Goal: Browse casually: Explore the website without a specific task or goal

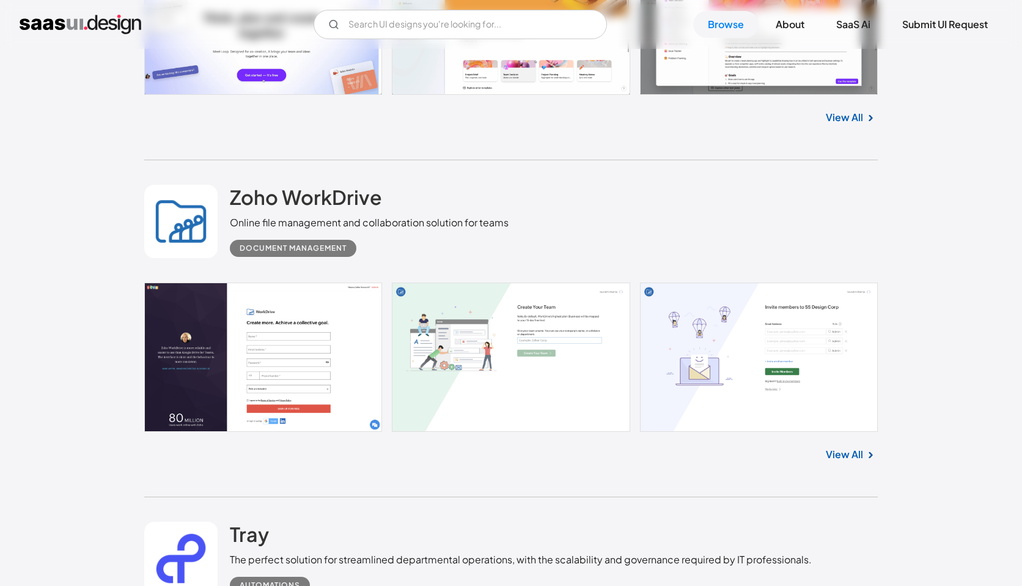
scroll to position [1860, 0]
click at [304, 358] on link at bounding box center [510, 355] width 733 height 149
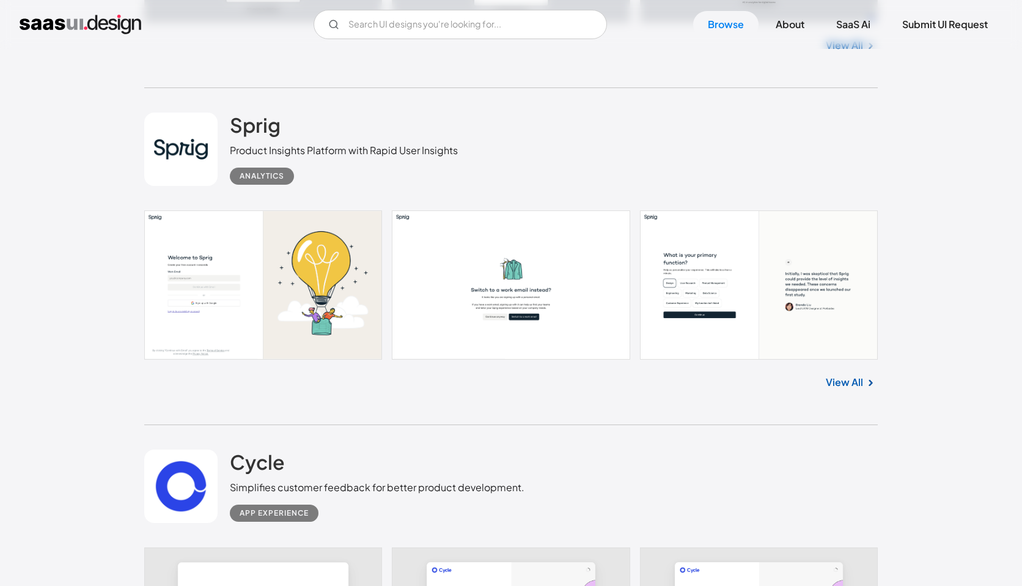
scroll to position [10078, 0]
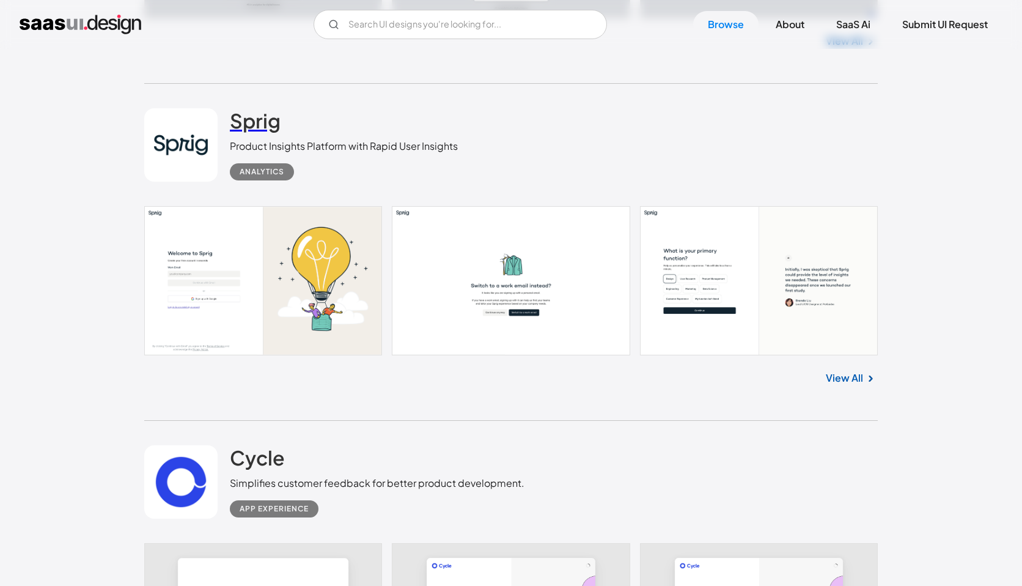
click at [265, 133] on h2 "Sprig" at bounding box center [255, 120] width 51 height 24
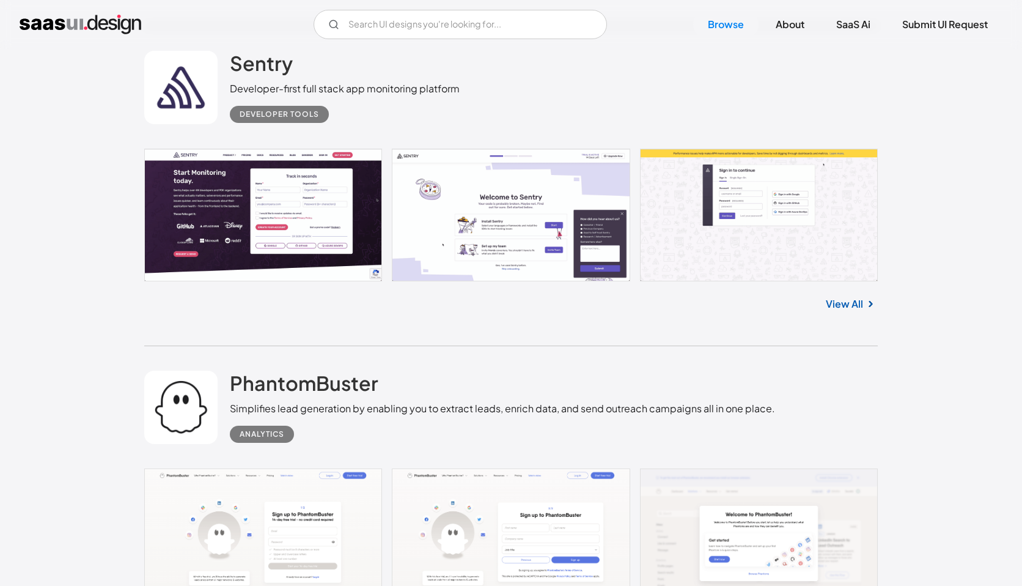
scroll to position [14692, 0]
click at [285, 75] on h2 "Sentry" at bounding box center [261, 62] width 63 height 24
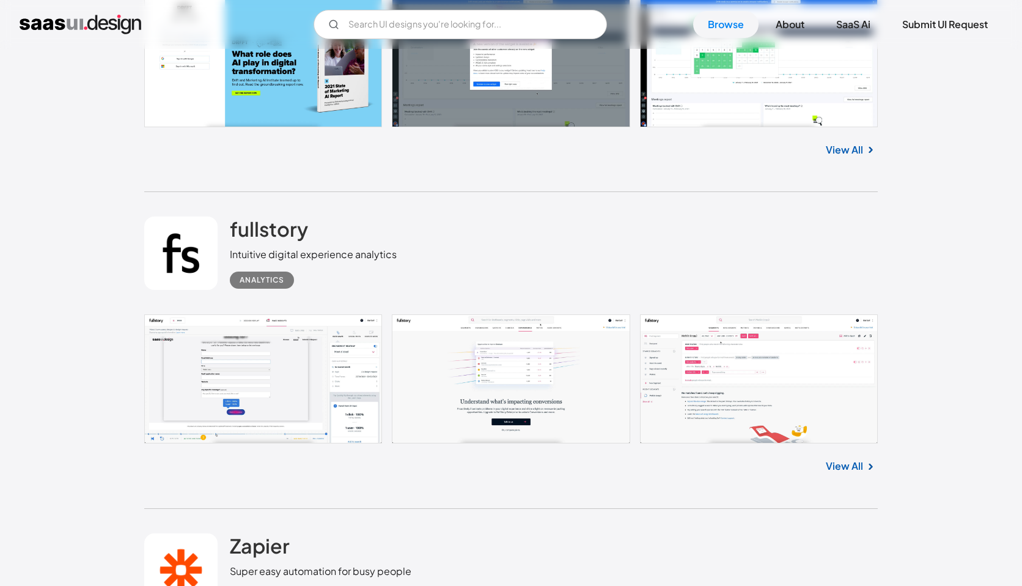
scroll to position [15842, 0]
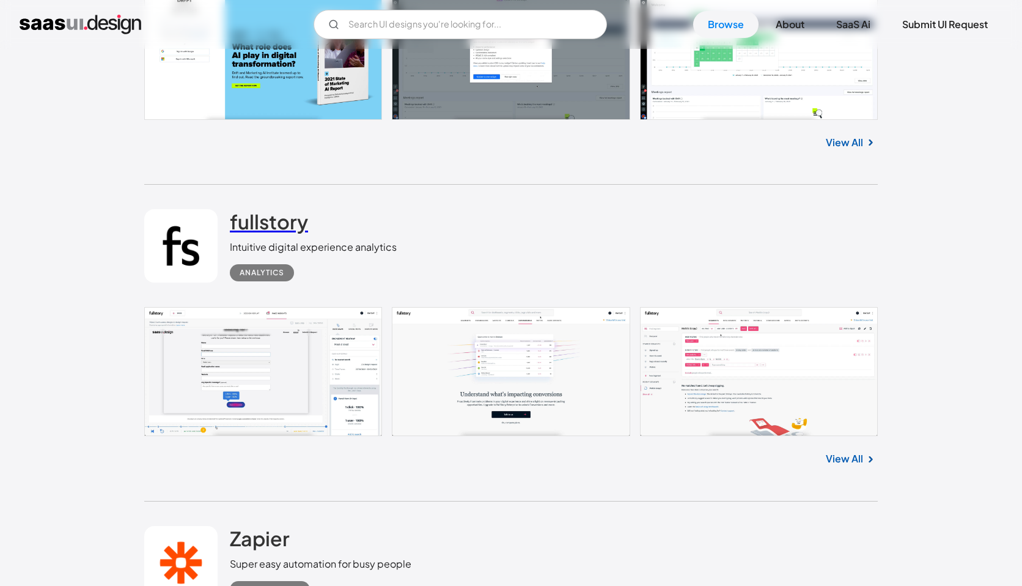
click at [295, 233] on h2 "fullstory" at bounding box center [269, 221] width 78 height 24
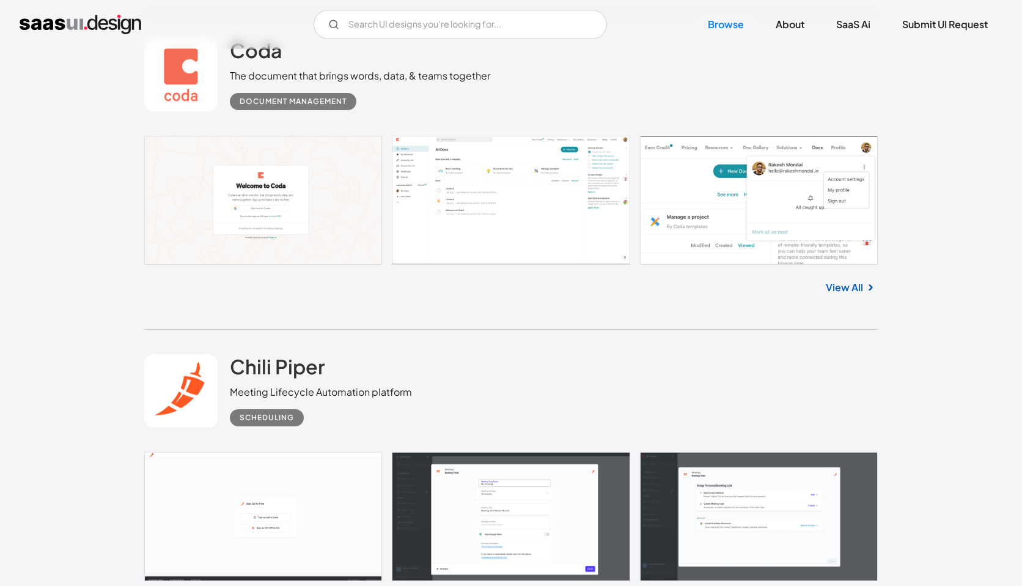
scroll to position [18291, 0]
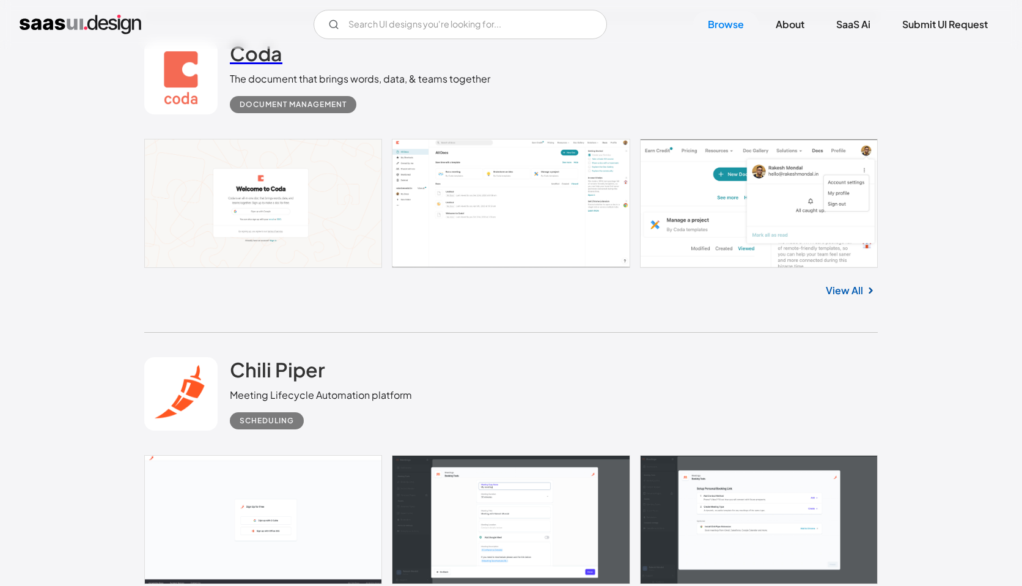
click at [249, 64] on h2 "Coda" at bounding box center [256, 53] width 53 height 24
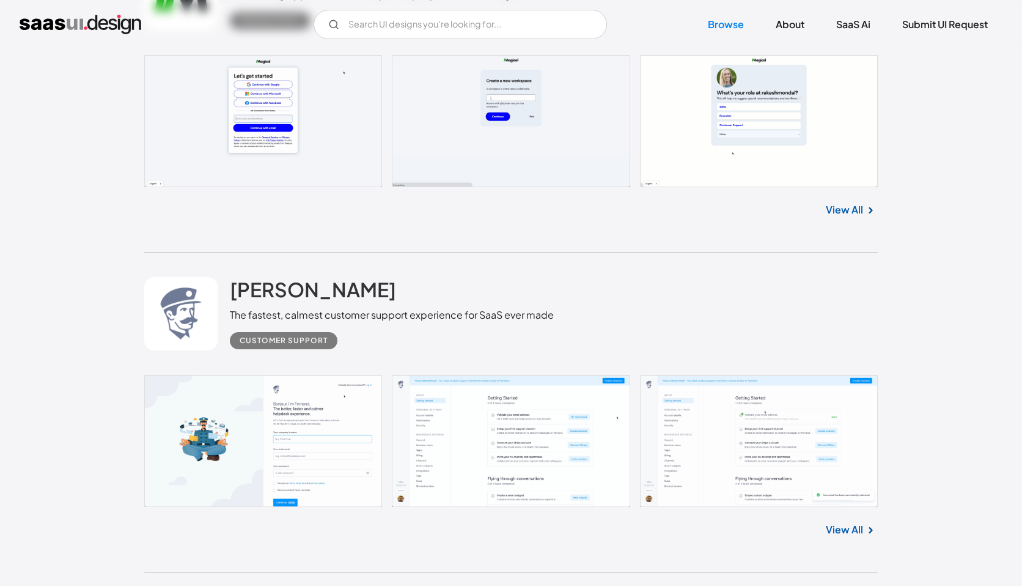
scroll to position [24823, 0]
click at [258, 303] on h2 "[PERSON_NAME]" at bounding box center [313, 290] width 166 height 24
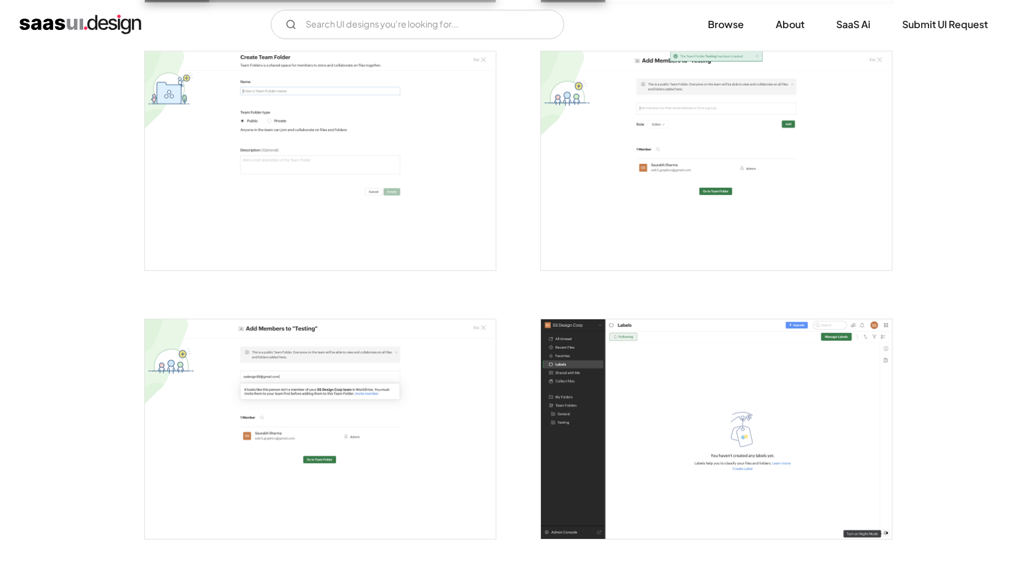
scroll to position [2118, 0]
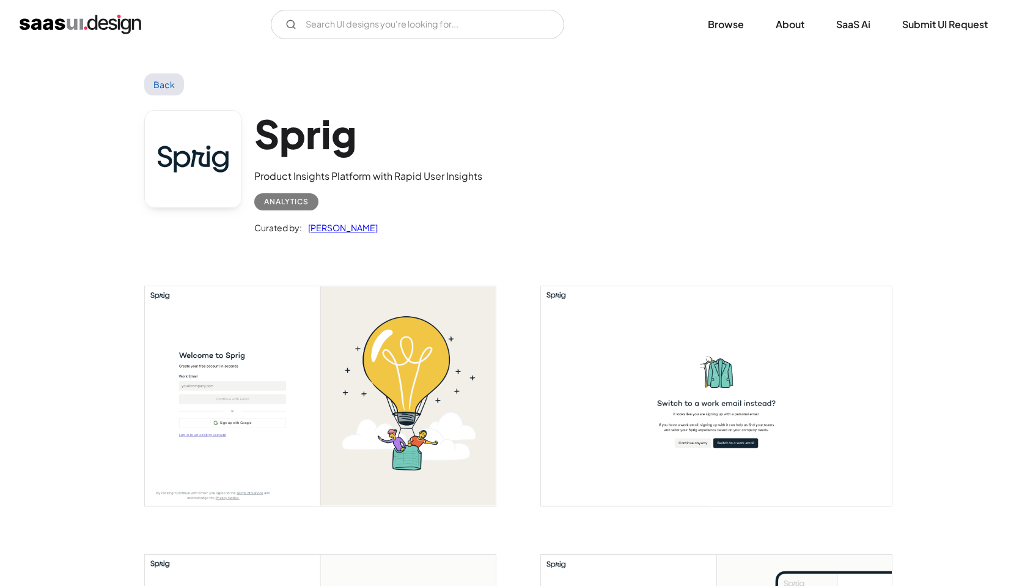
scroll to position [4, 0]
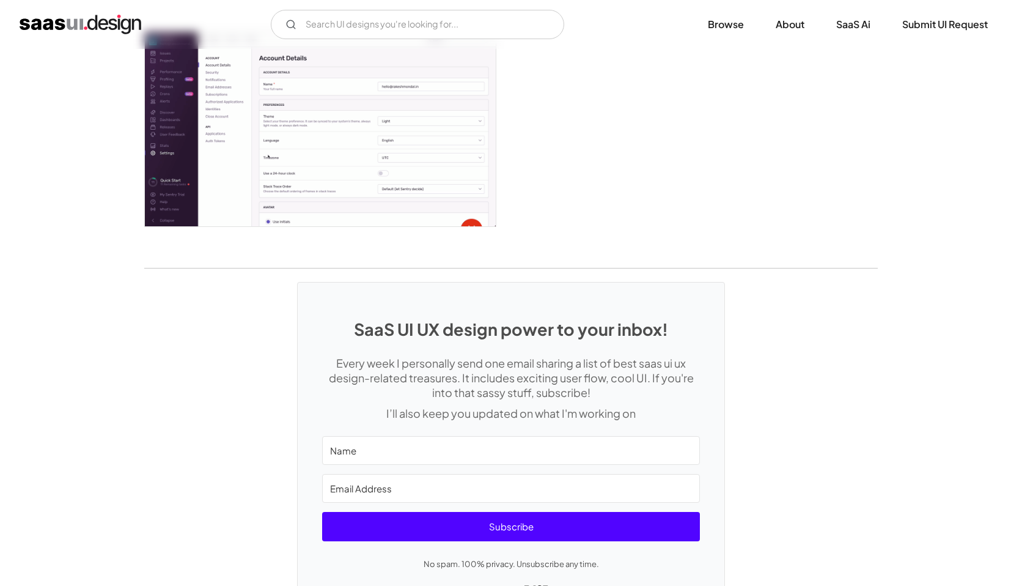
scroll to position [3113, 0]
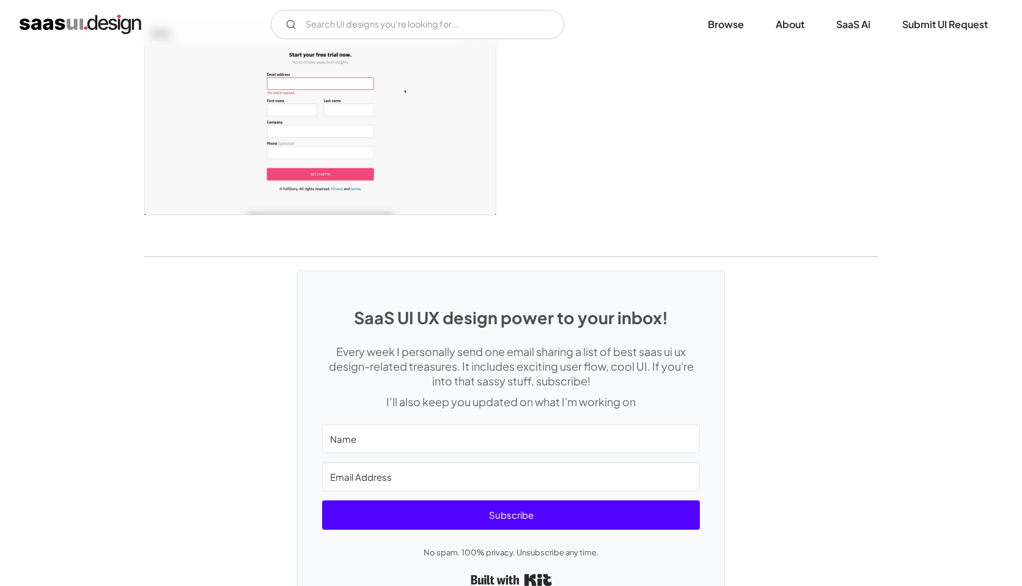
scroll to position [2475, 0]
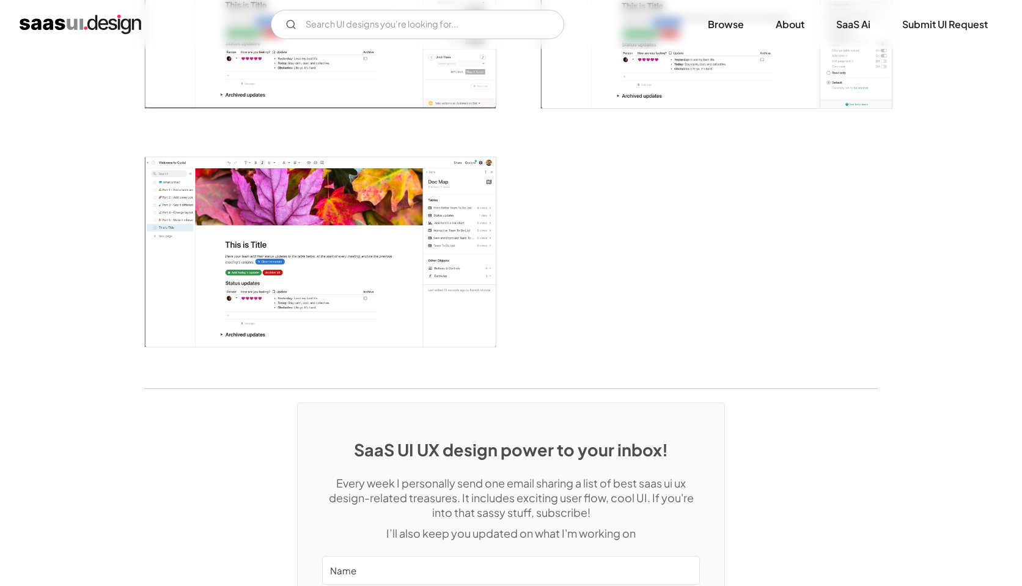
scroll to position [3186, 0]
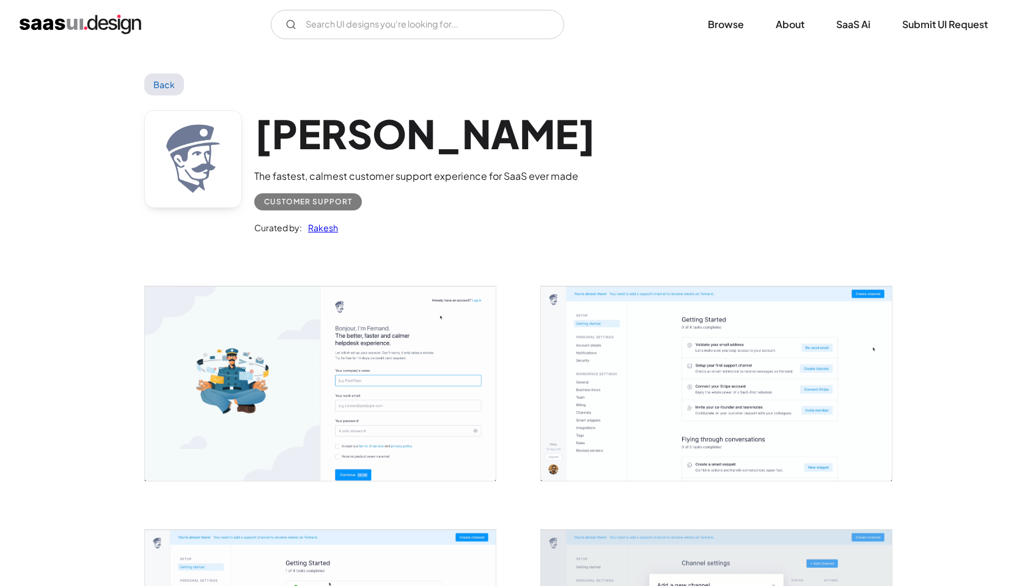
click at [290, 337] on img "open lightbox" at bounding box center [320, 383] width 351 height 194
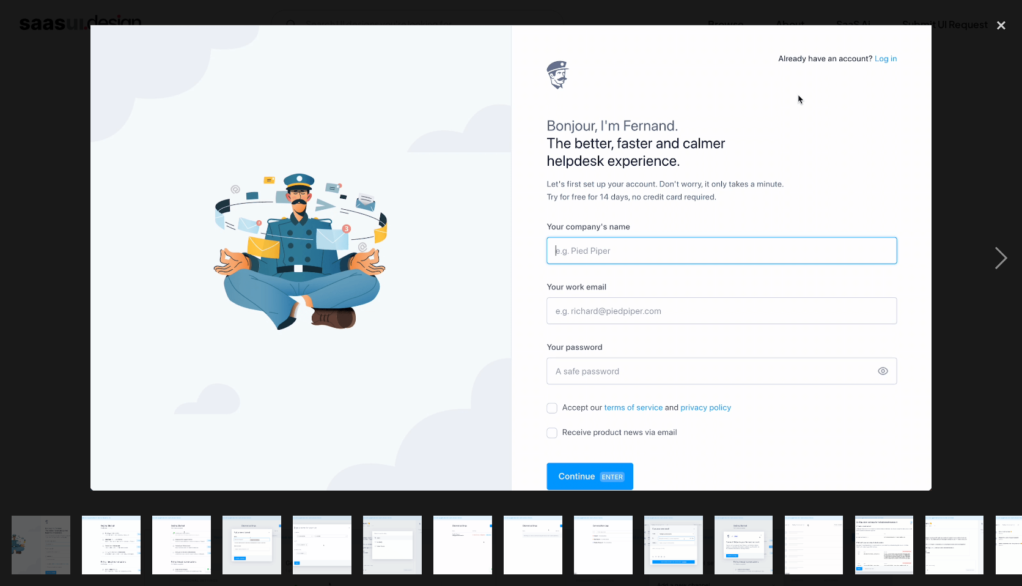
click at [54, 288] on div at bounding box center [511, 258] width 1022 height 492
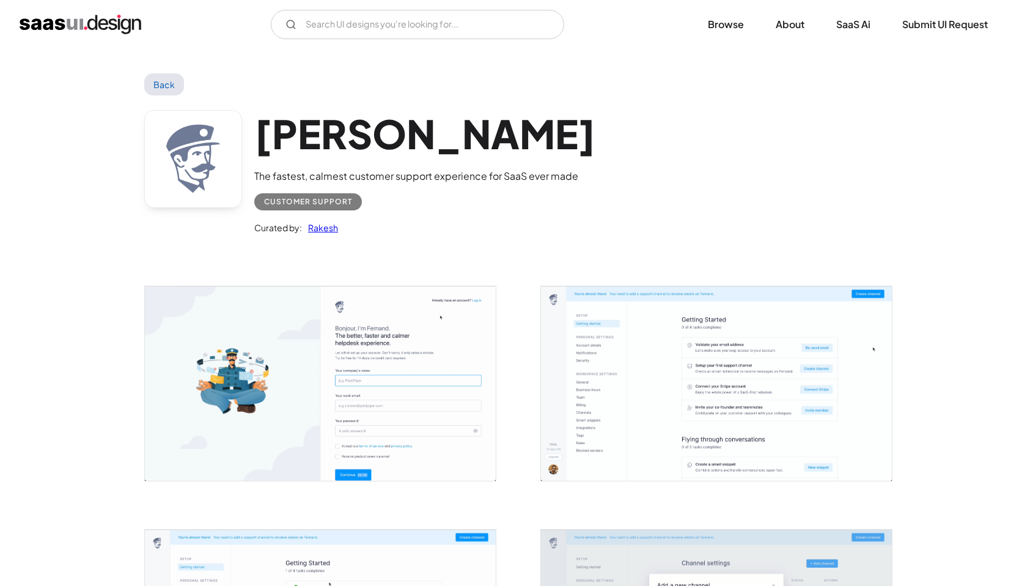
click at [237, 367] on img "open lightbox" at bounding box center [320, 383] width 351 height 194
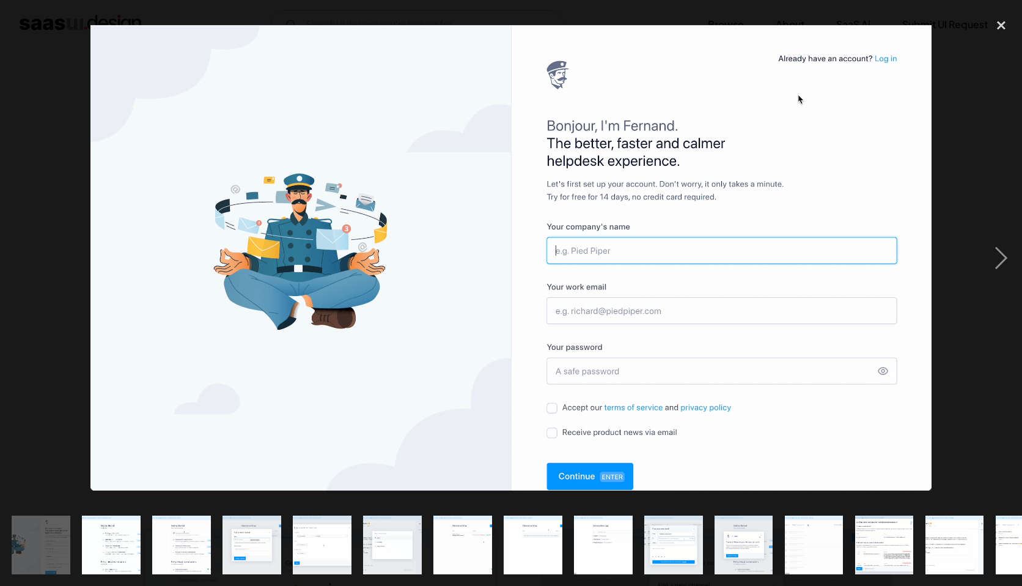
click at [78, 345] on div at bounding box center [511, 258] width 1022 height 492
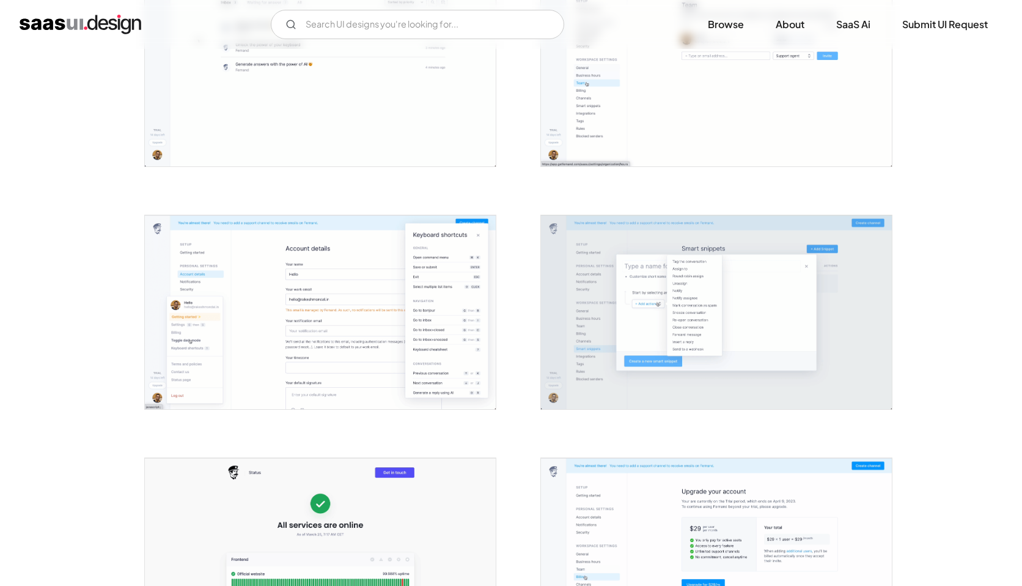
scroll to position [2187, 0]
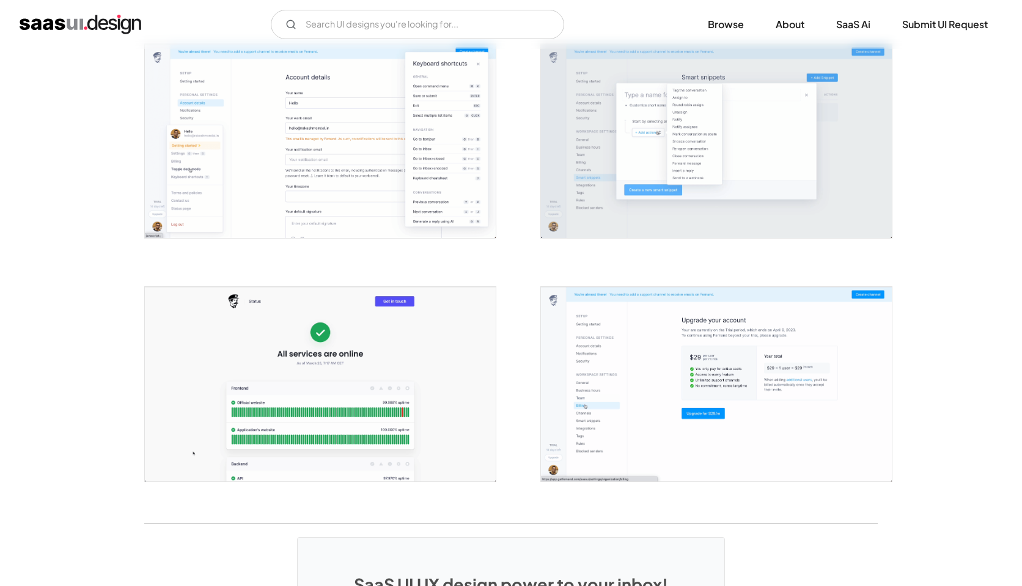
click at [276, 376] on img "open lightbox" at bounding box center [320, 384] width 351 height 194
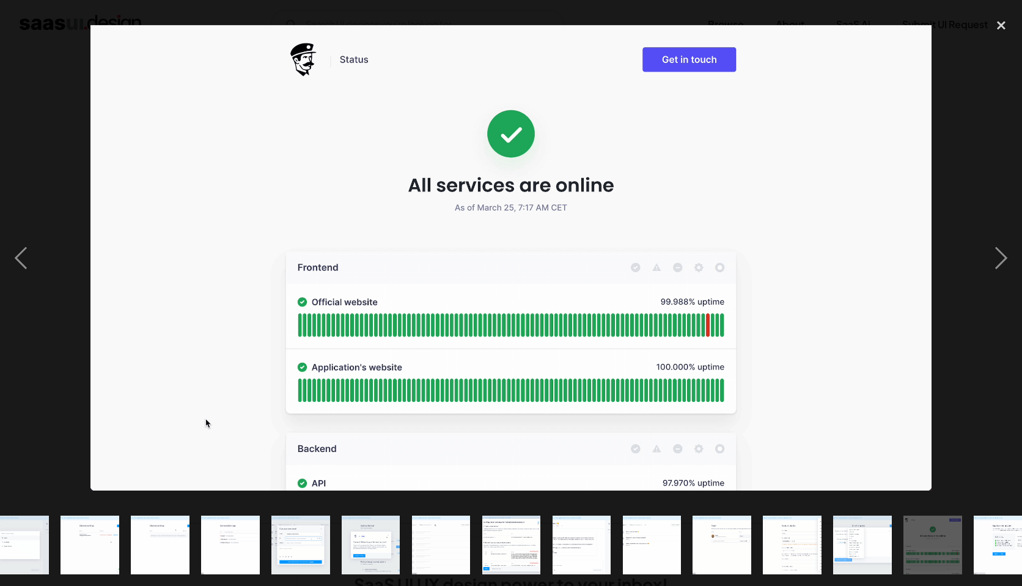
scroll to position [0, 395]
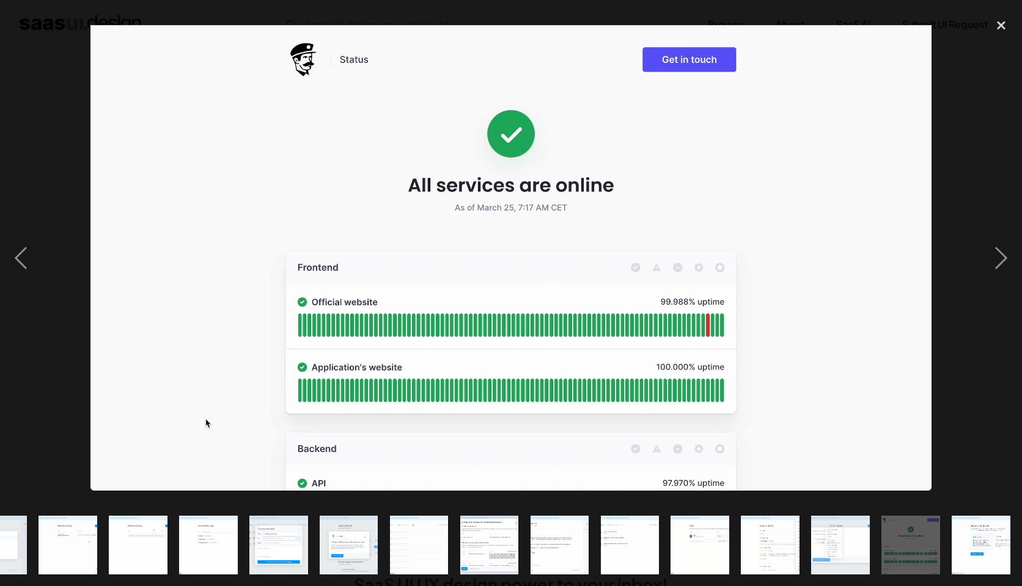
click at [47, 207] on div at bounding box center [511, 258] width 1022 height 492
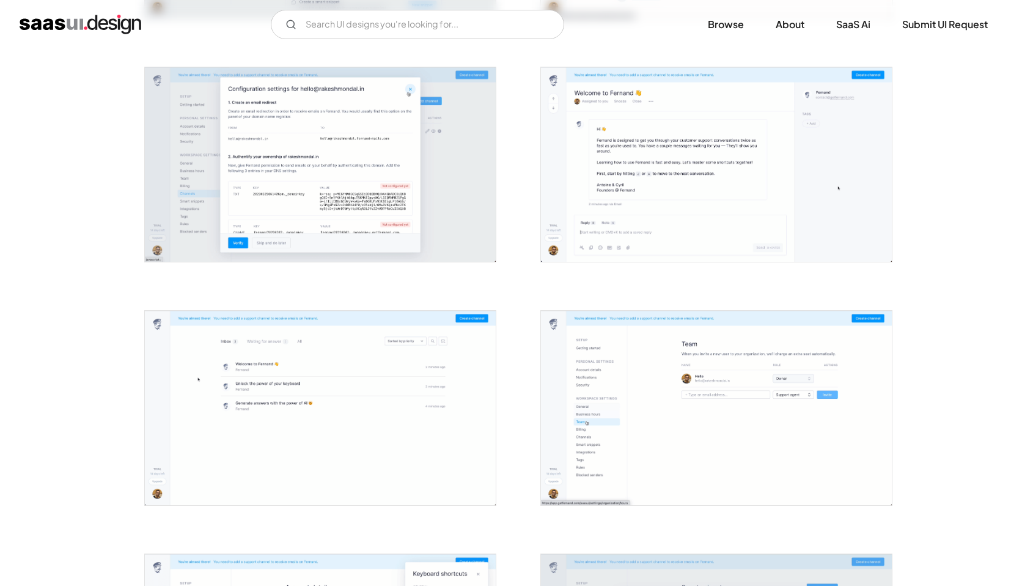
scroll to position [1687, 0]
